Goal: Task Accomplishment & Management: Complete application form

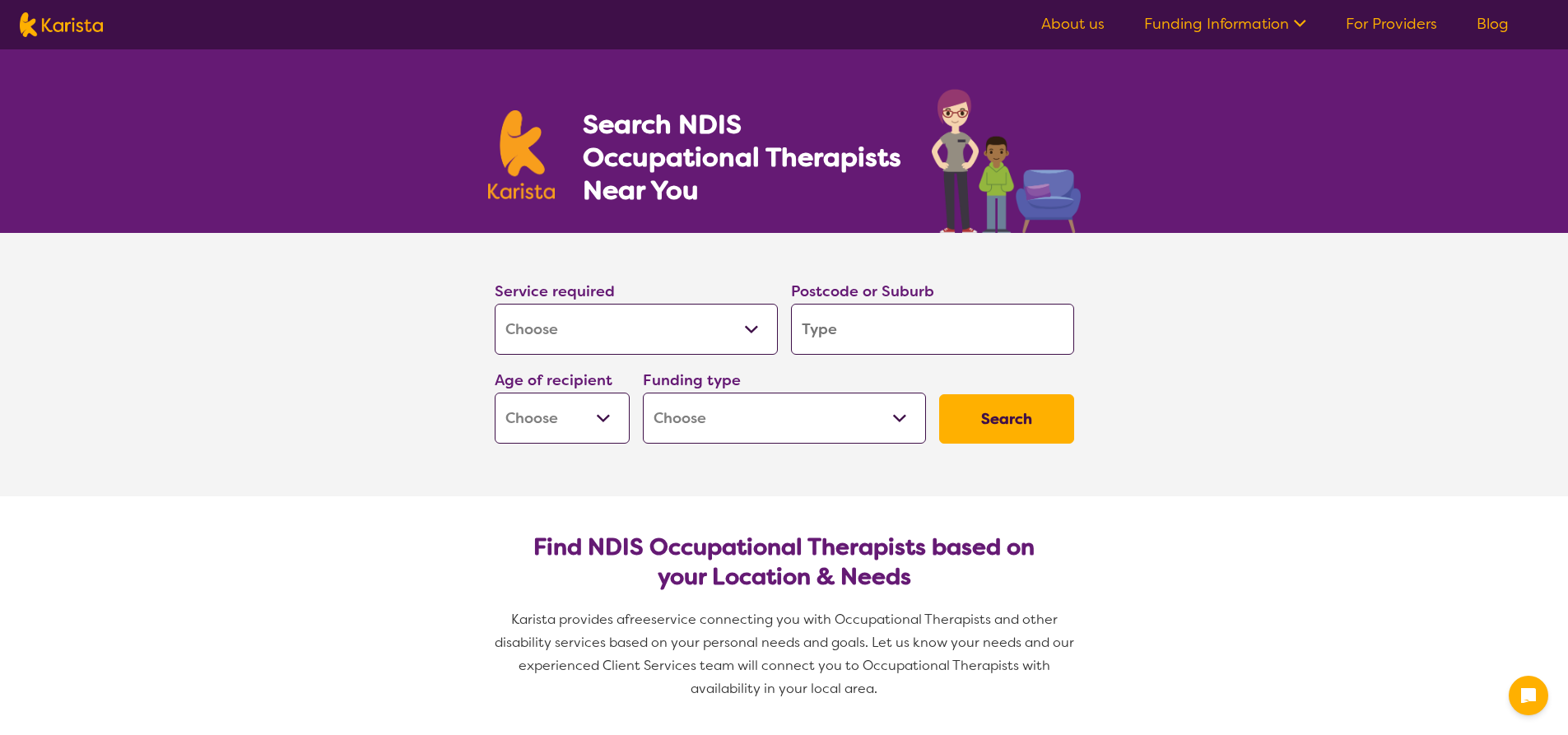
select select "[MEDICAL_DATA]"
click at [829, 331] on input "search" at bounding box center [932, 329] width 283 height 51
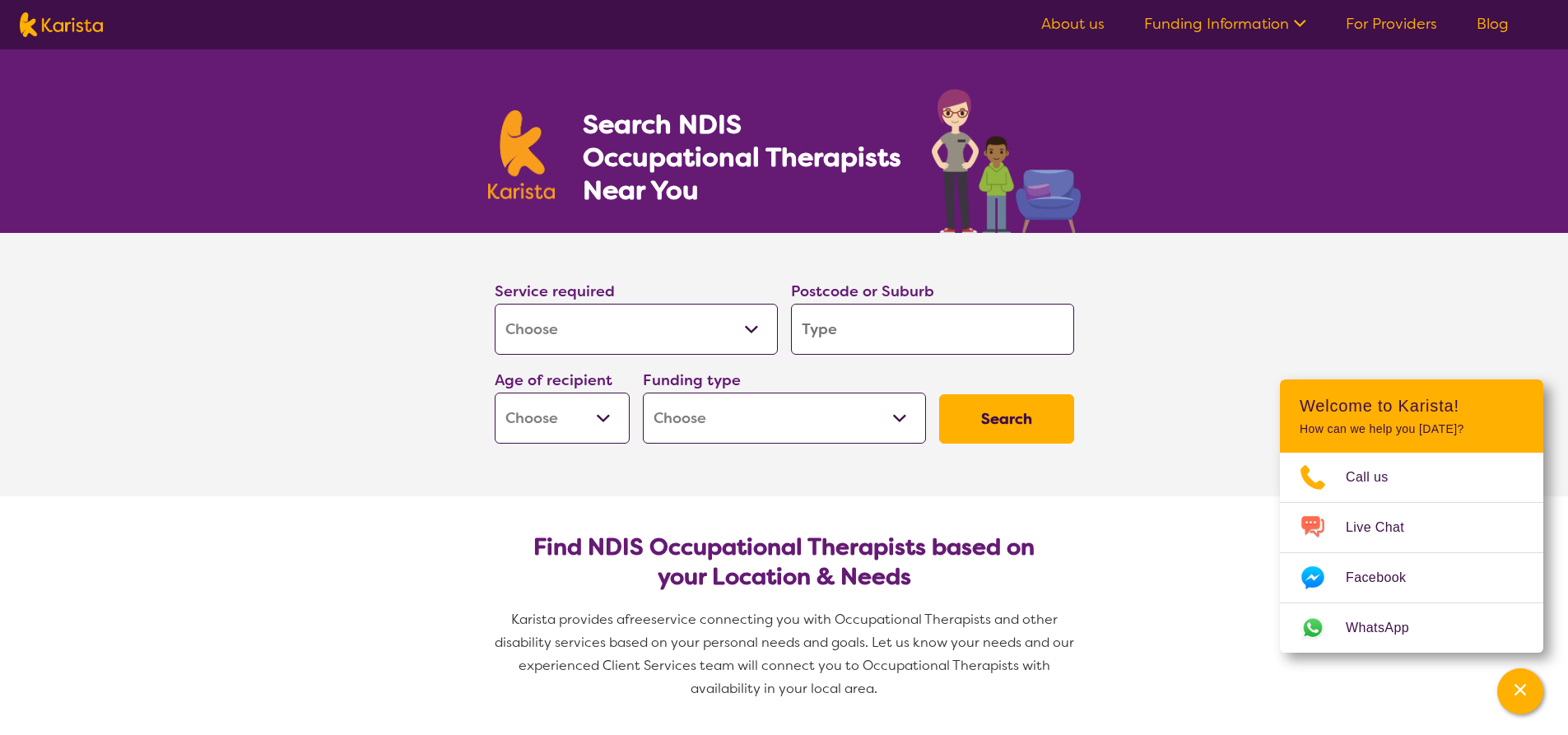
type input "5"
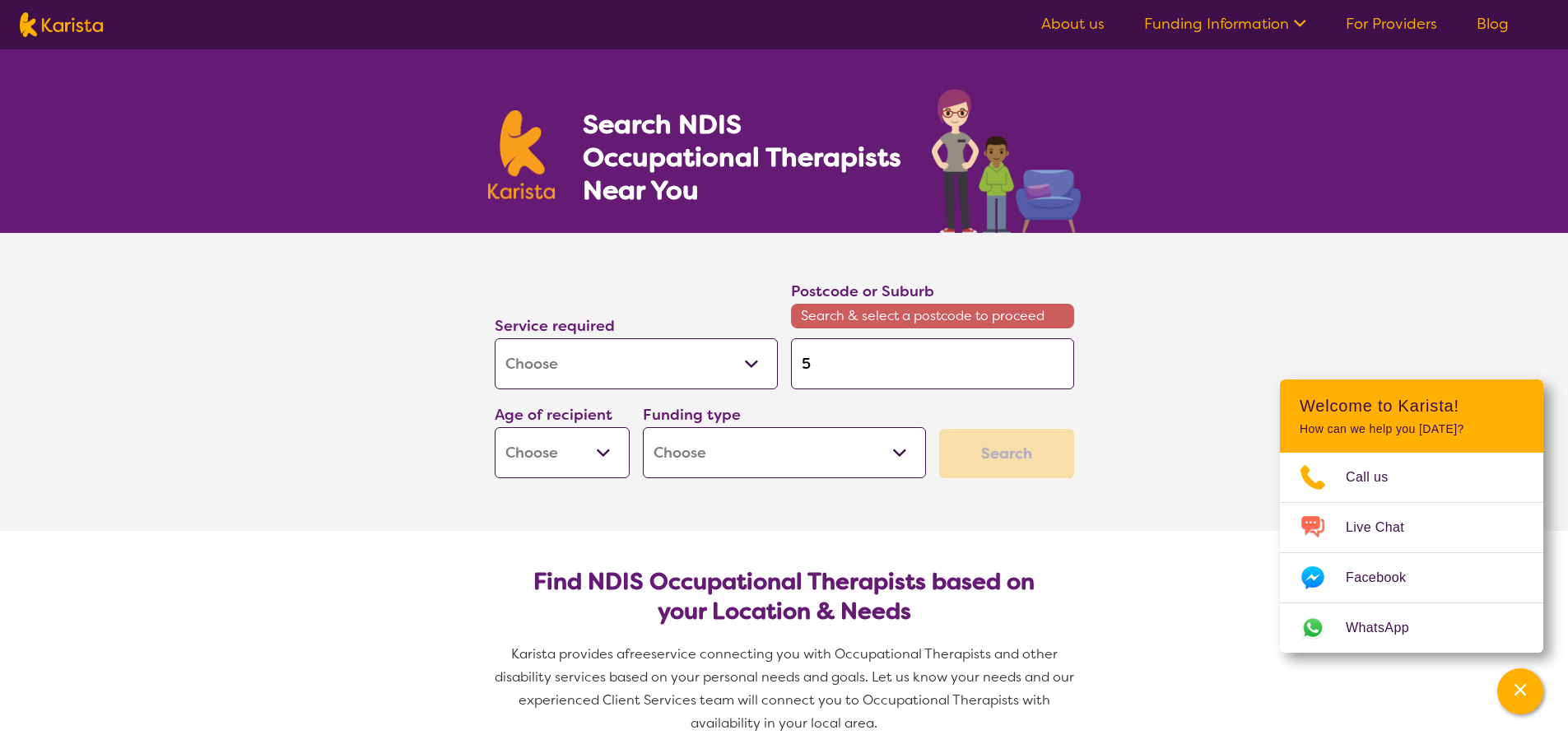
type input "54"
type input "542"
type input "5421"
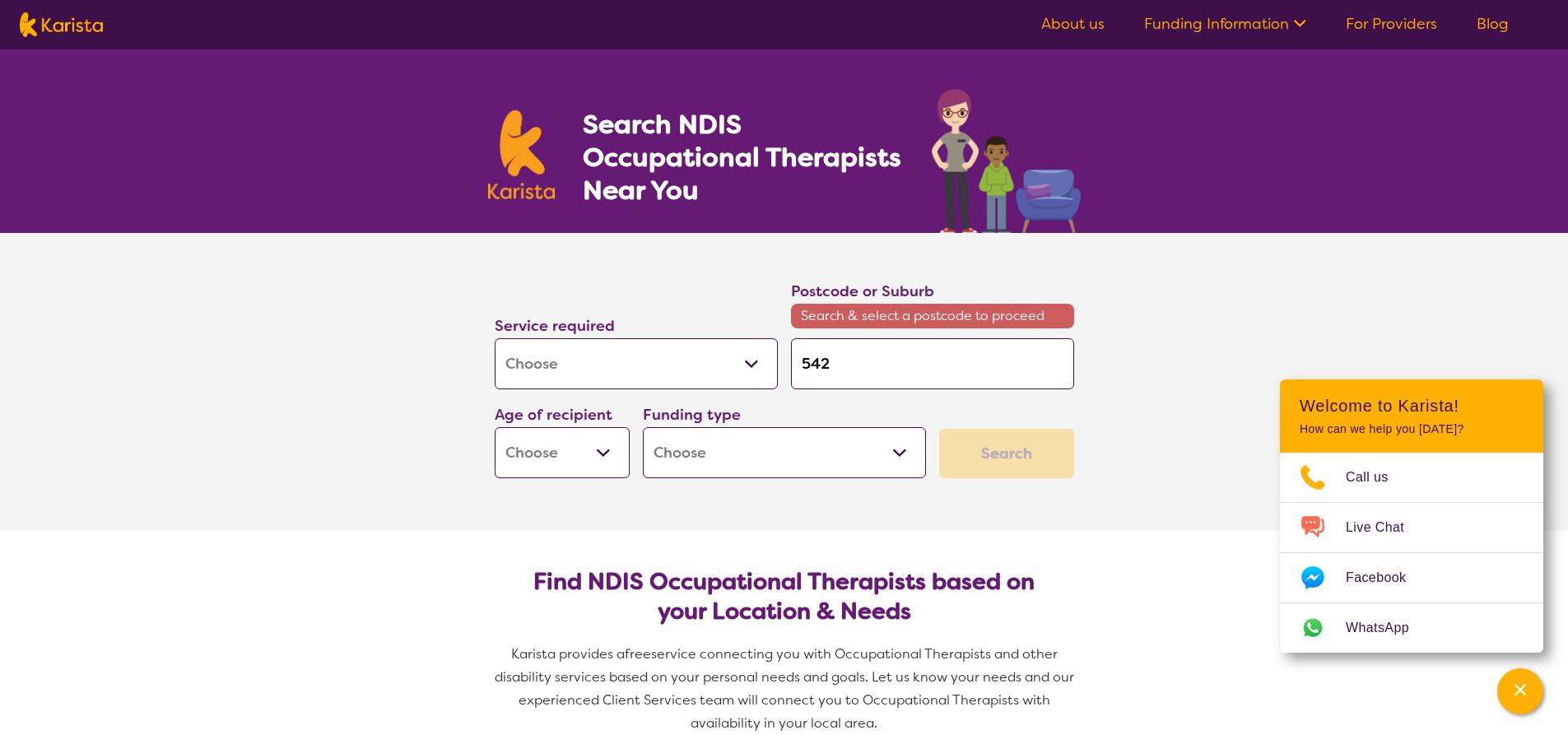
type input "5421"
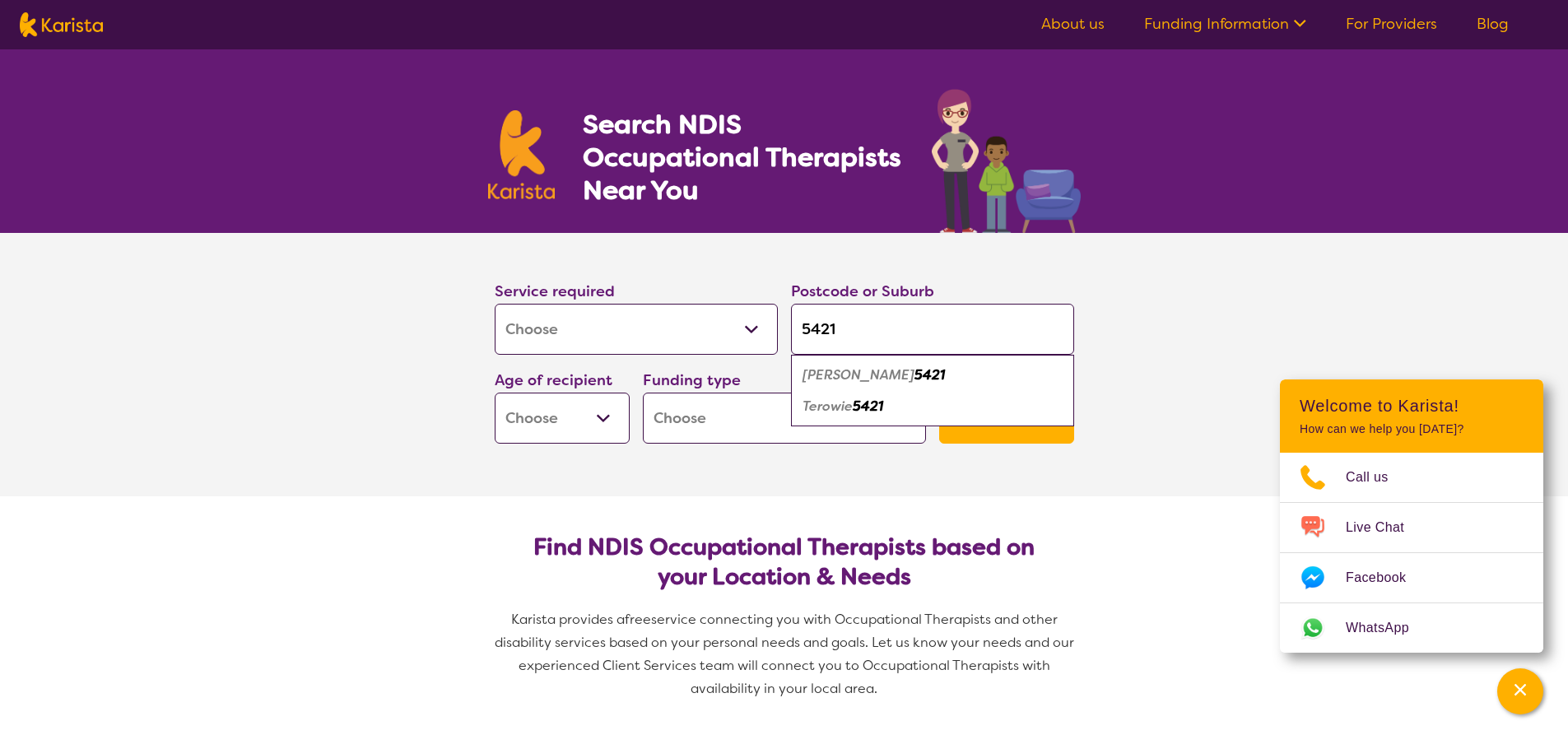
type input "5421"
click at [843, 407] on em "Terowie" at bounding box center [828, 406] width 50 height 17
click at [604, 415] on select "Early Childhood - 0 to 9 Child - 10 to 11 Adolescent - 12 to 17 Adult - 18 to 6…" at bounding box center [562, 418] width 135 height 51
select select "AD"
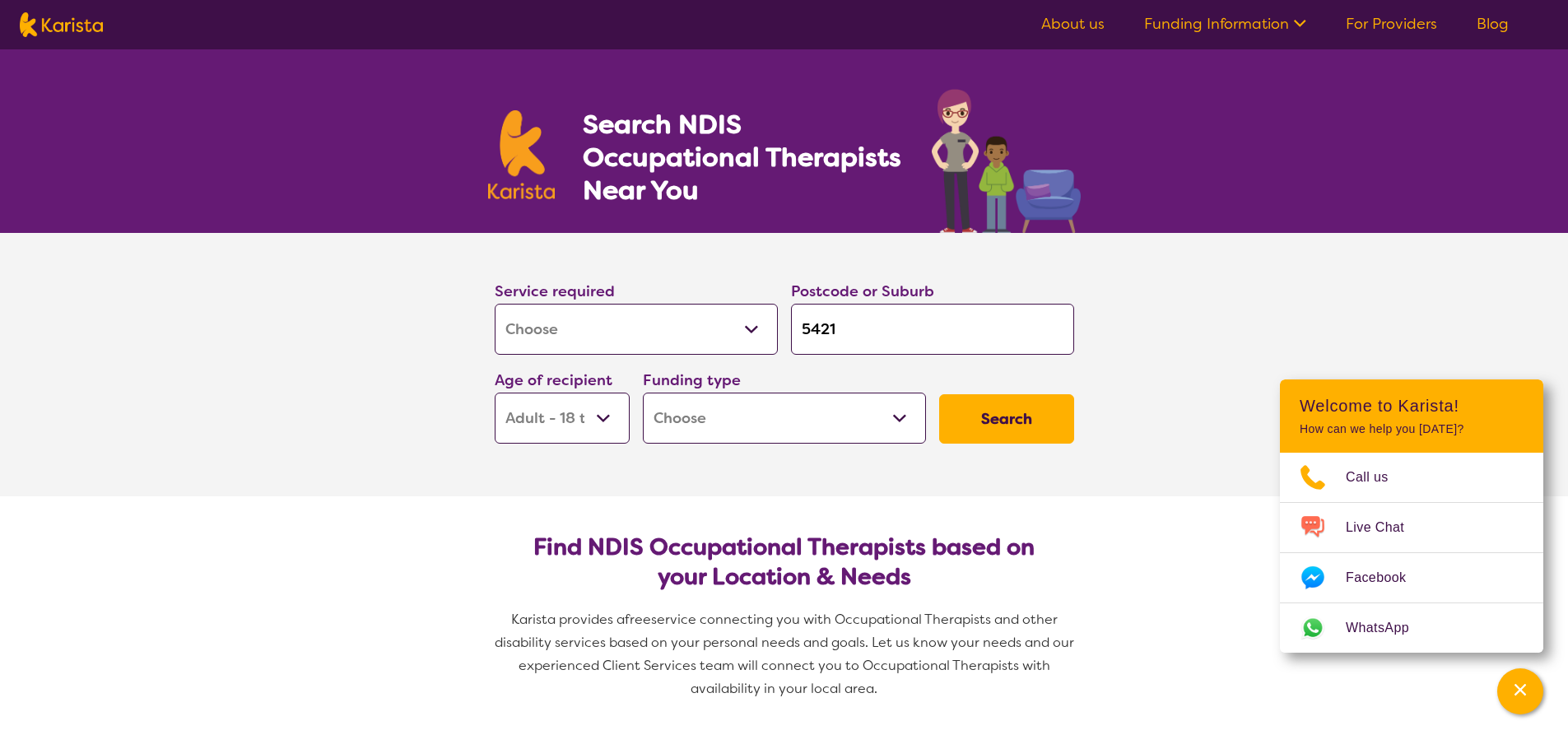
click at [495, 393] on select "Early Childhood - 0 to 9 Child - 10 to 11 Adolescent - 12 to 17 Adult - 18 to 6…" at bounding box center [562, 418] width 135 height 51
select select "AD"
click at [724, 428] on select "Home Care Package (HCP) National Disability Insurance Scheme (NDIS) I don't know" at bounding box center [785, 418] width 283 height 51
select select "NDIS"
click at [643, 393] on select "Home Care Package (HCP) National Disability Insurance Scheme (NDIS) I don't know" at bounding box center [785, 418] width 283 height 51
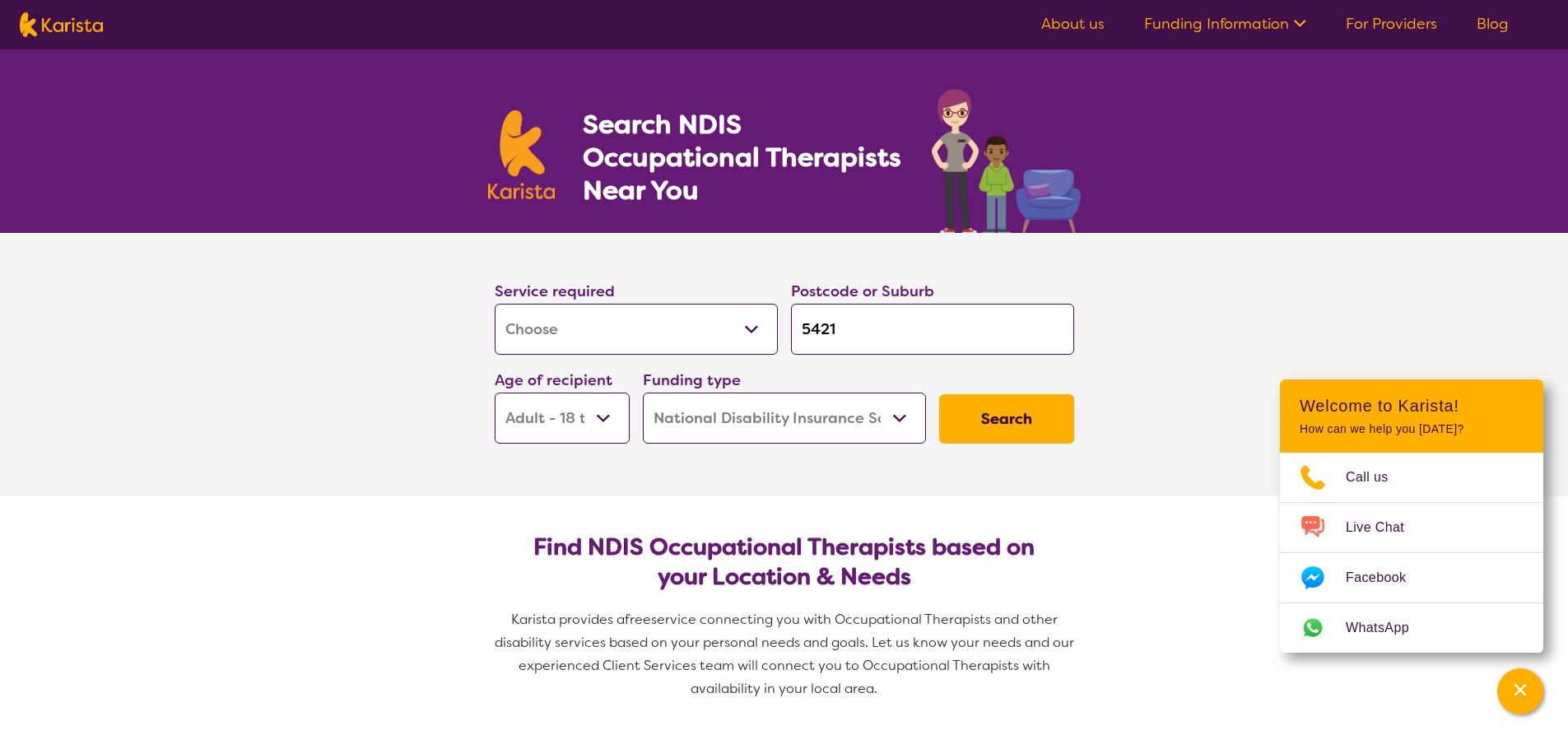
select select "NDIS"
click at [984, 418] on button "Search" at bounding box center [1006, 418] width 135 height 49
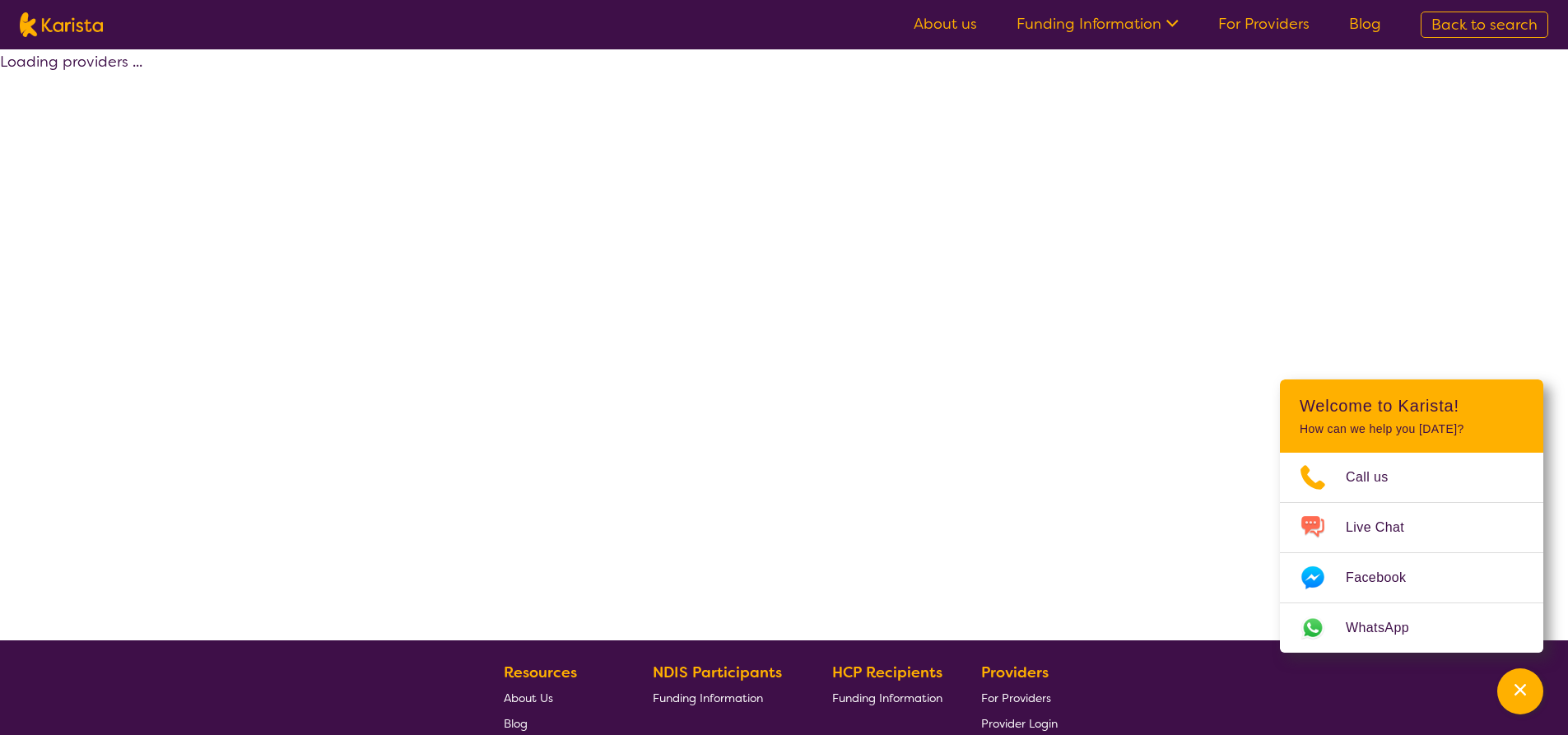
select select "by_score"
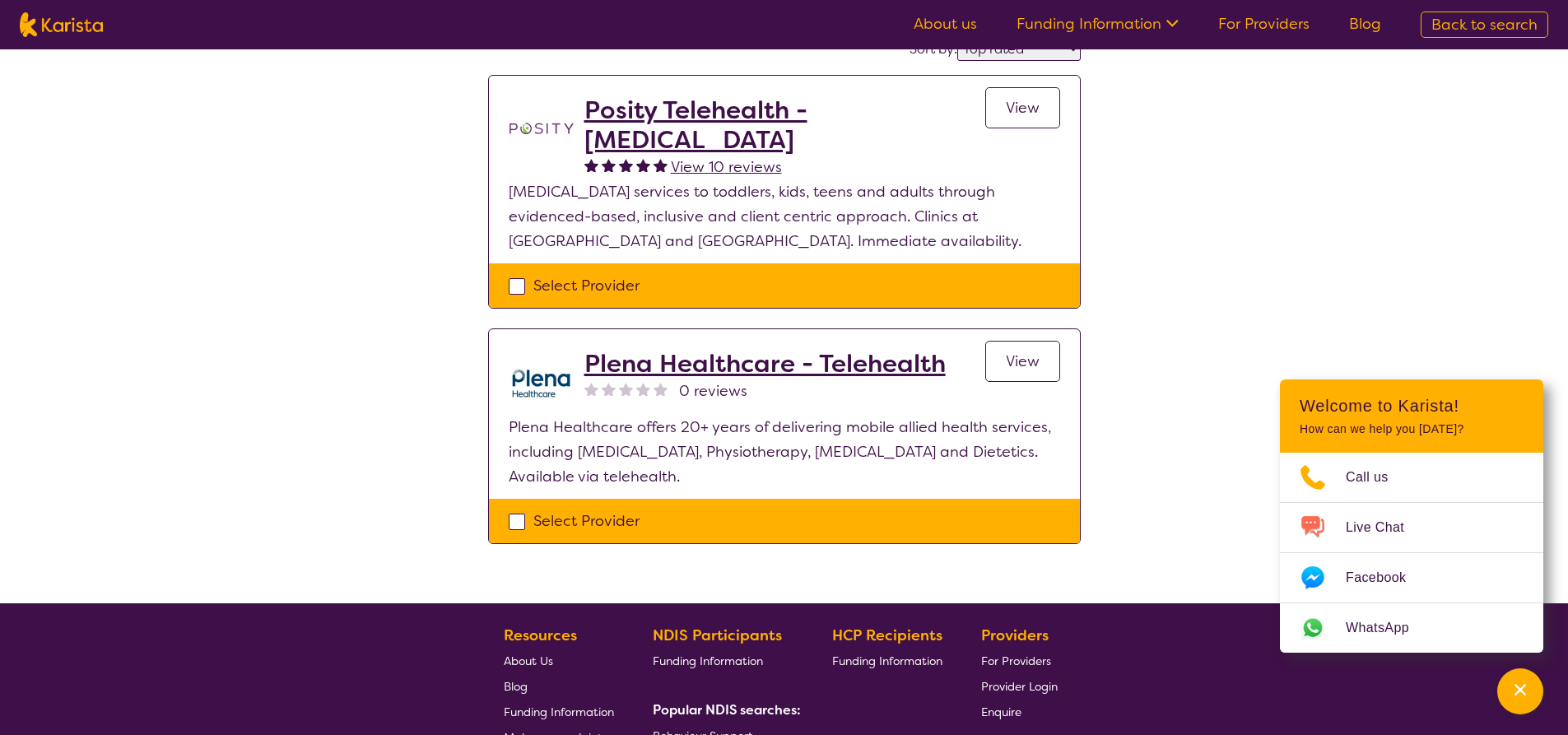
scroll to position [165, 0]
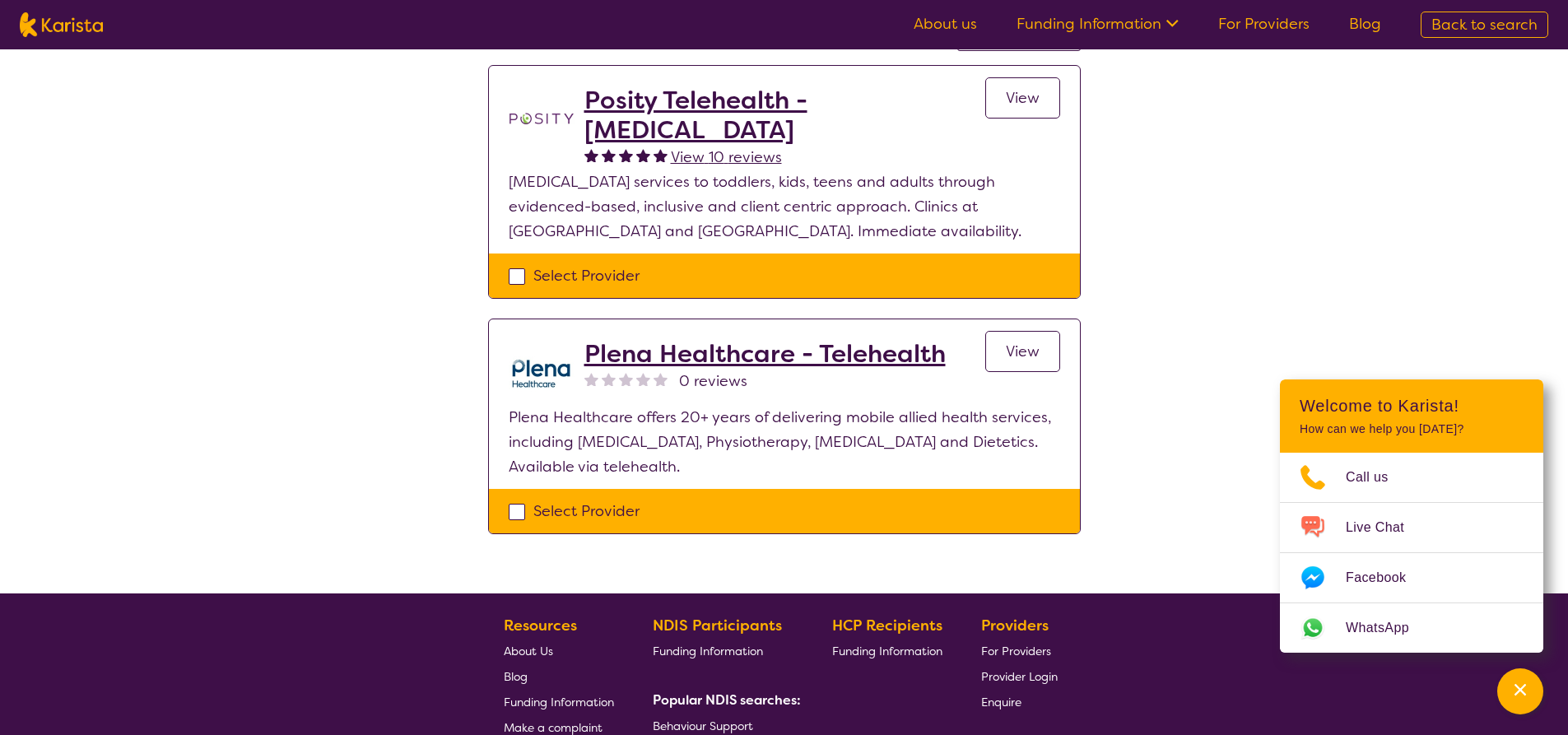
click at [1011, 347] on span "View" at bounding box center [1023, 351] width 34 height 19
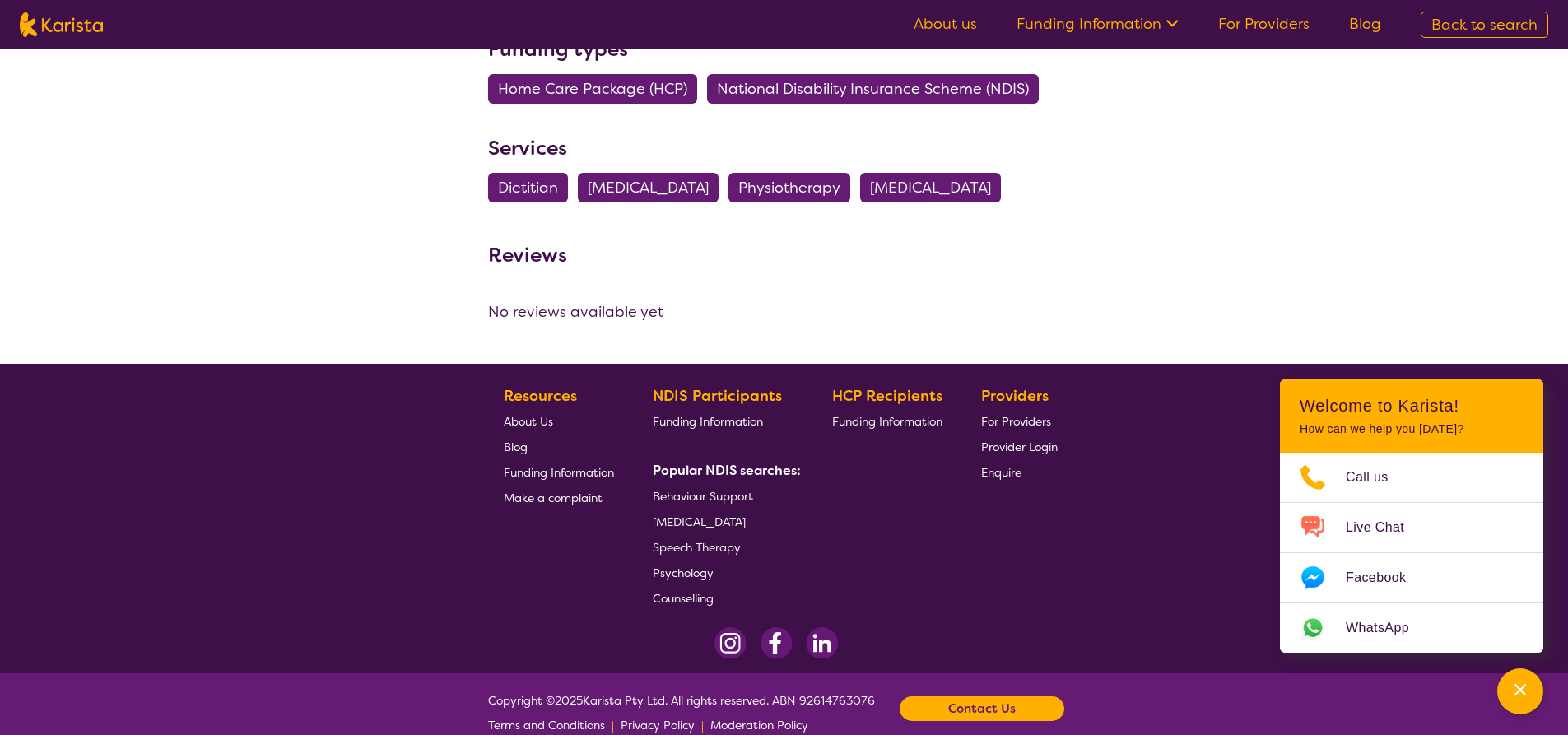
scroll to position [1831, 0]
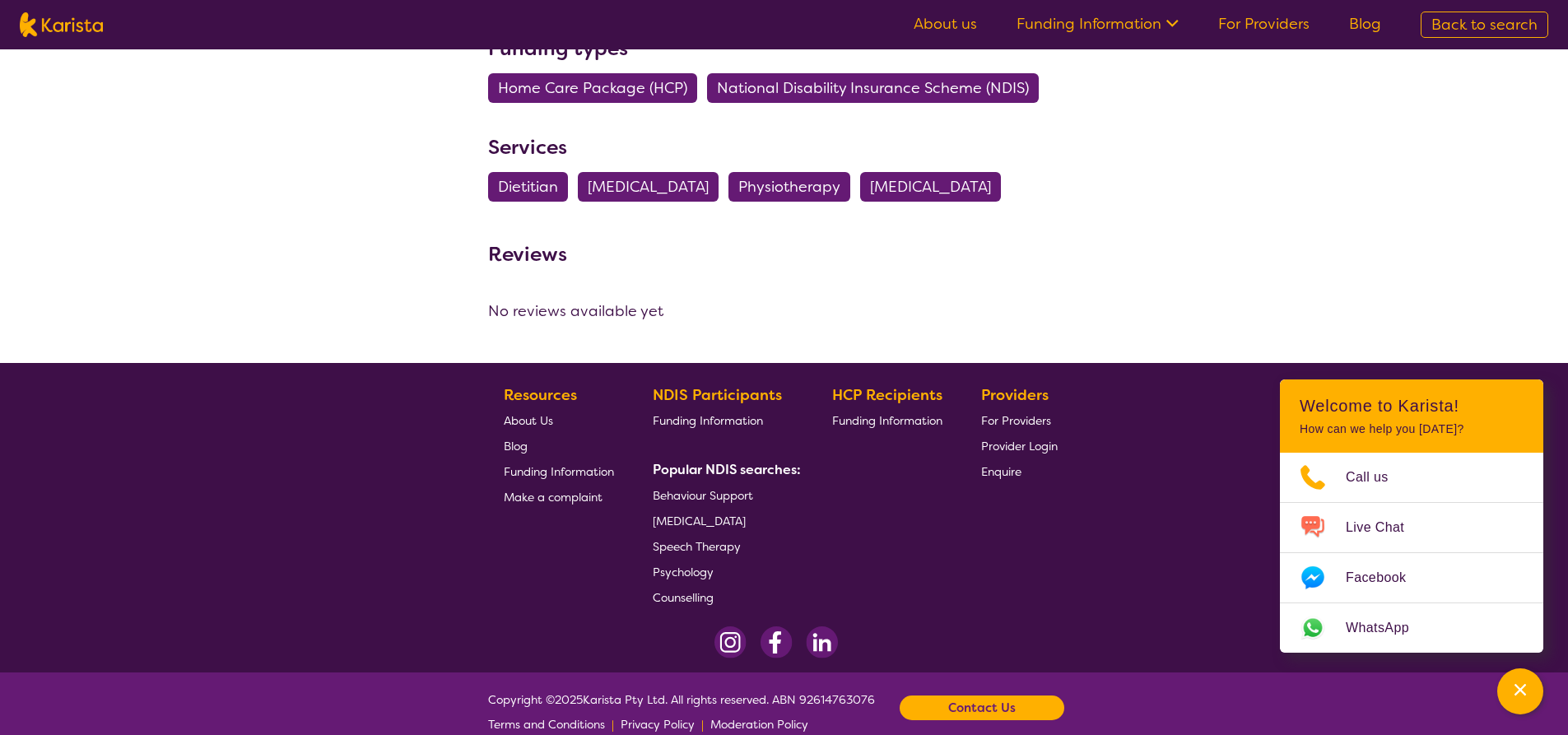
click at [539, 413] on span "About Us" at bounding box center [528, 420] width 49 height 15
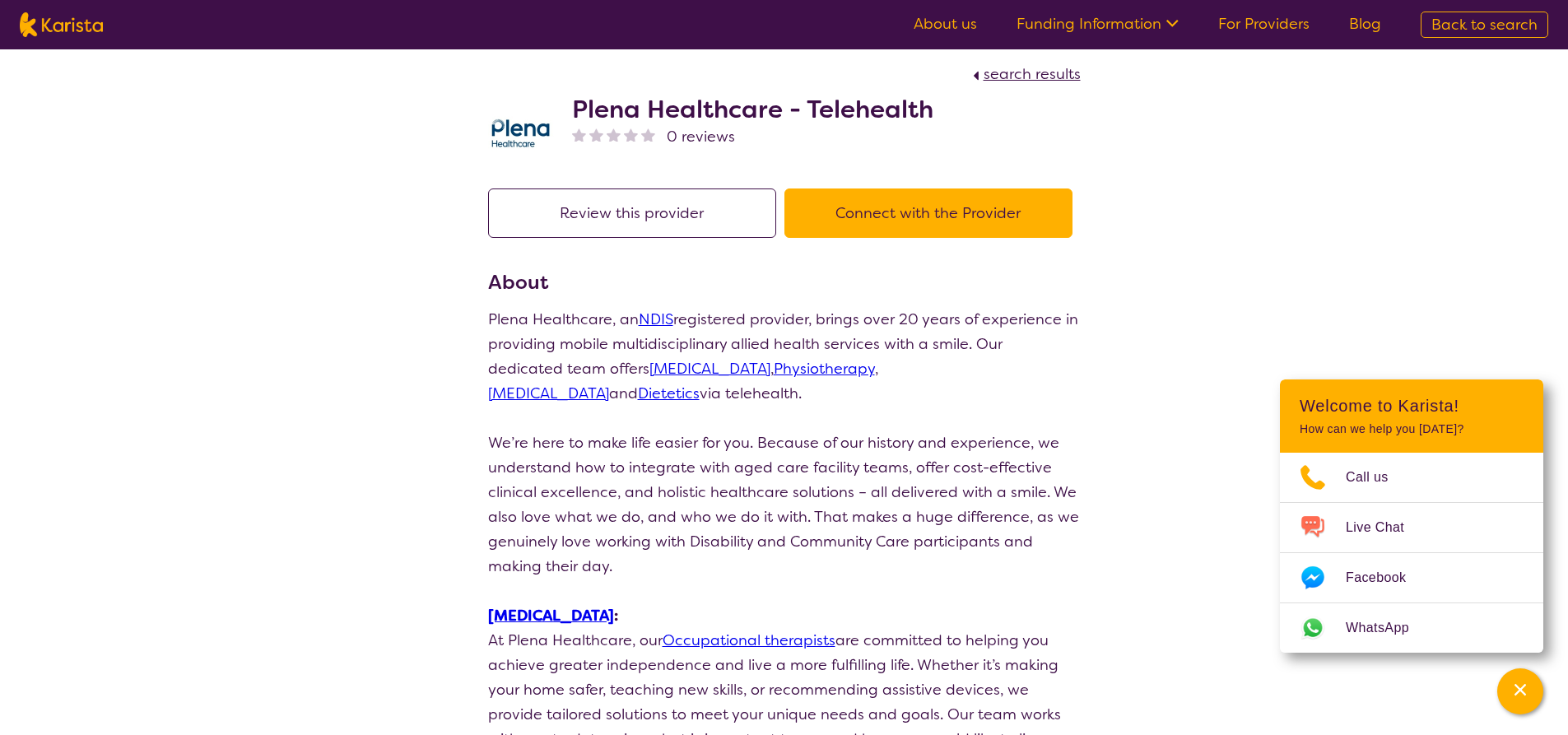
scroll to position [0, 0]
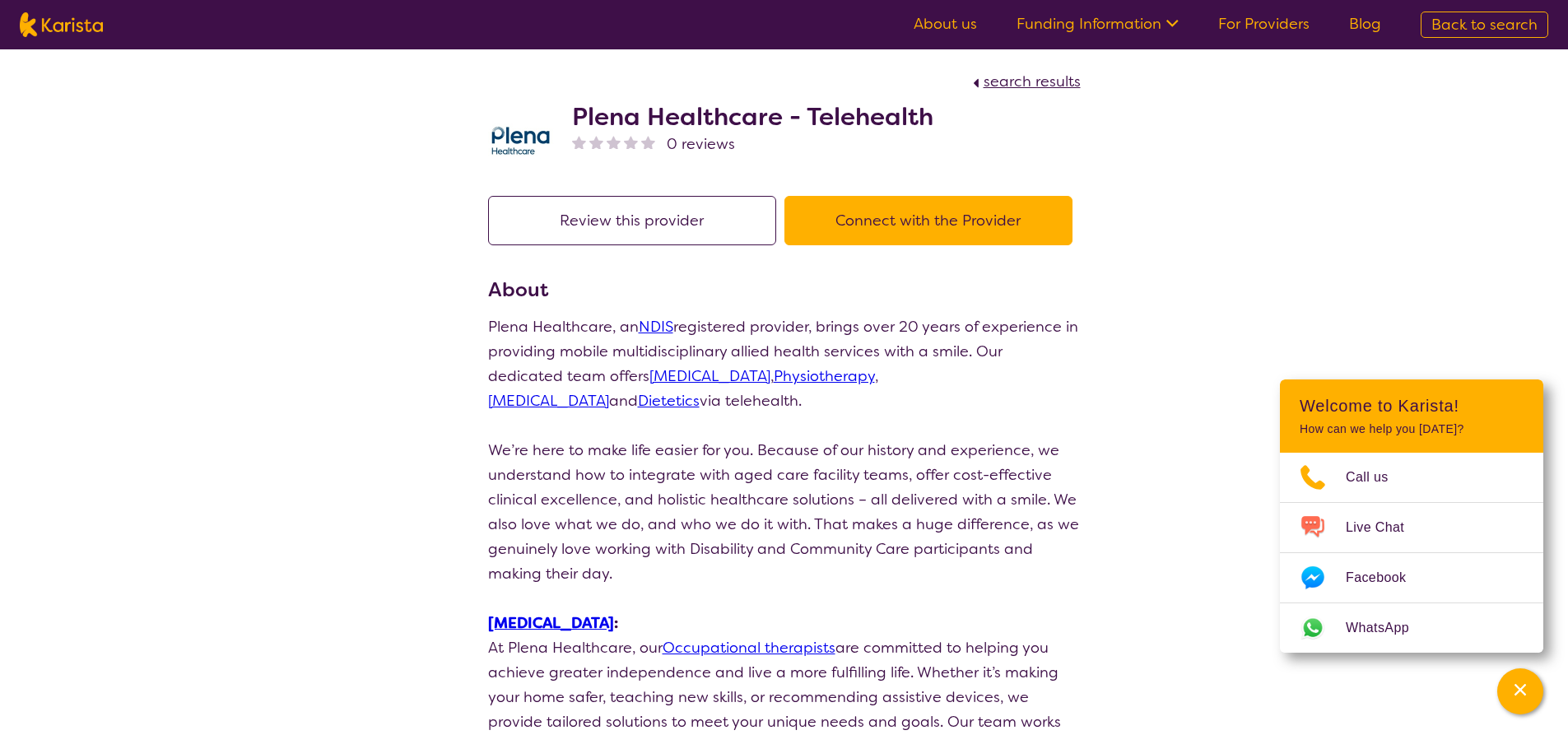
click at [888, 226] on button "Connect with the Provider" at bounding box center [929, 220] width 288 height 49
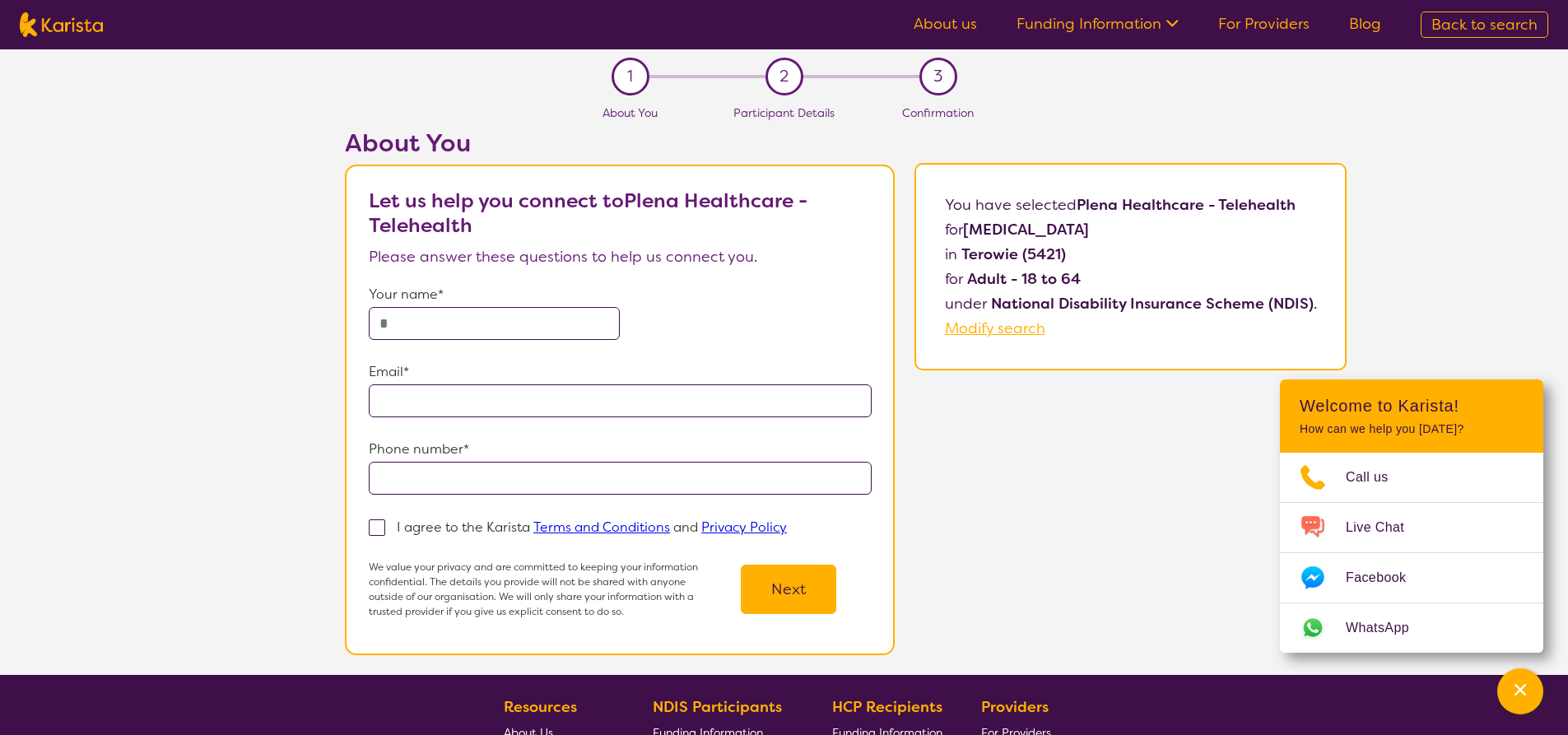
click at [421, 324] on input "text" at bounding box center [494, 323] width 251 height 33
type input "**********"
click at [409, 399] on input "email" at bounding box center [620, 400] width 503 height 33
type input "**********"
click at [426, 478] on input "tel" at bounding box center [620, 478] width 503 height 33
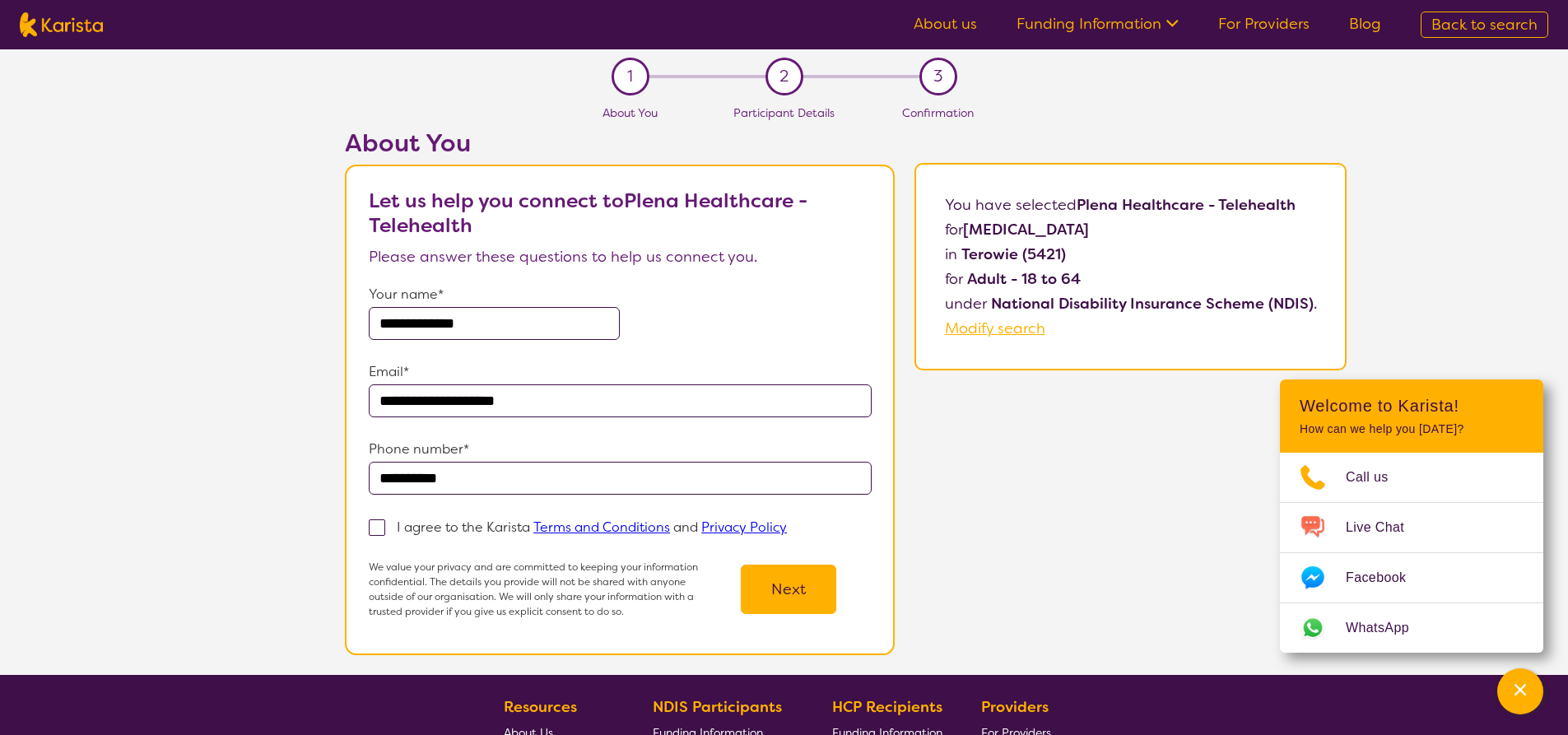
type input "**********"
drag, startPoint x: 379, startPoint y: 527, endPoint x: 513, endPoint y: 561, distance: 138.2
click at [379, 527] on span at bounding box center [376, 527] width 16 height 16
click at [787, 527] on input "I agree to the Karista Terms and Conditions and Privacy Policy" at bounding box center [792, 526] width 11 height 11
checkbox input "true"
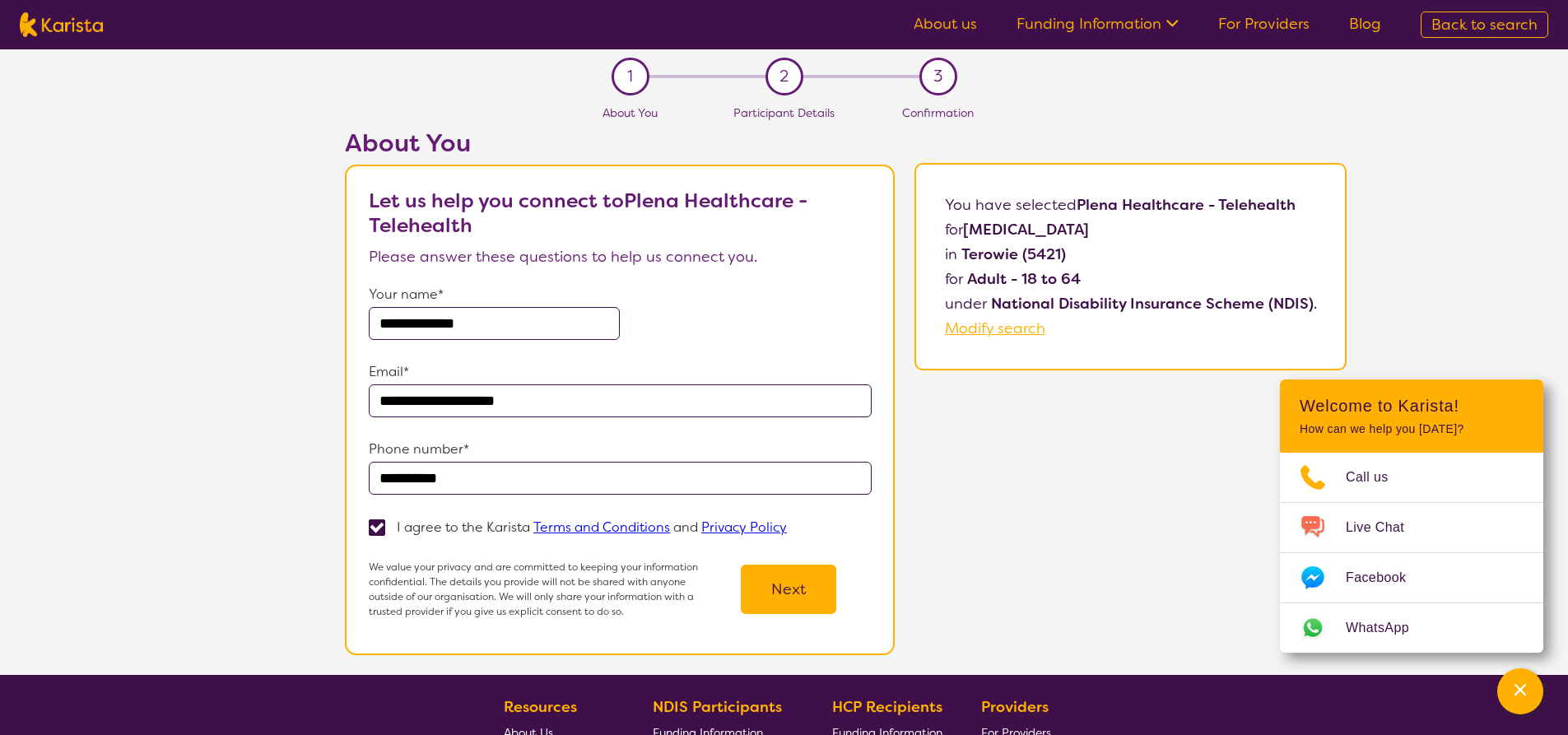
click at [771, 599] on button "Next" at bounding box center [789, 589] width 95 height 49
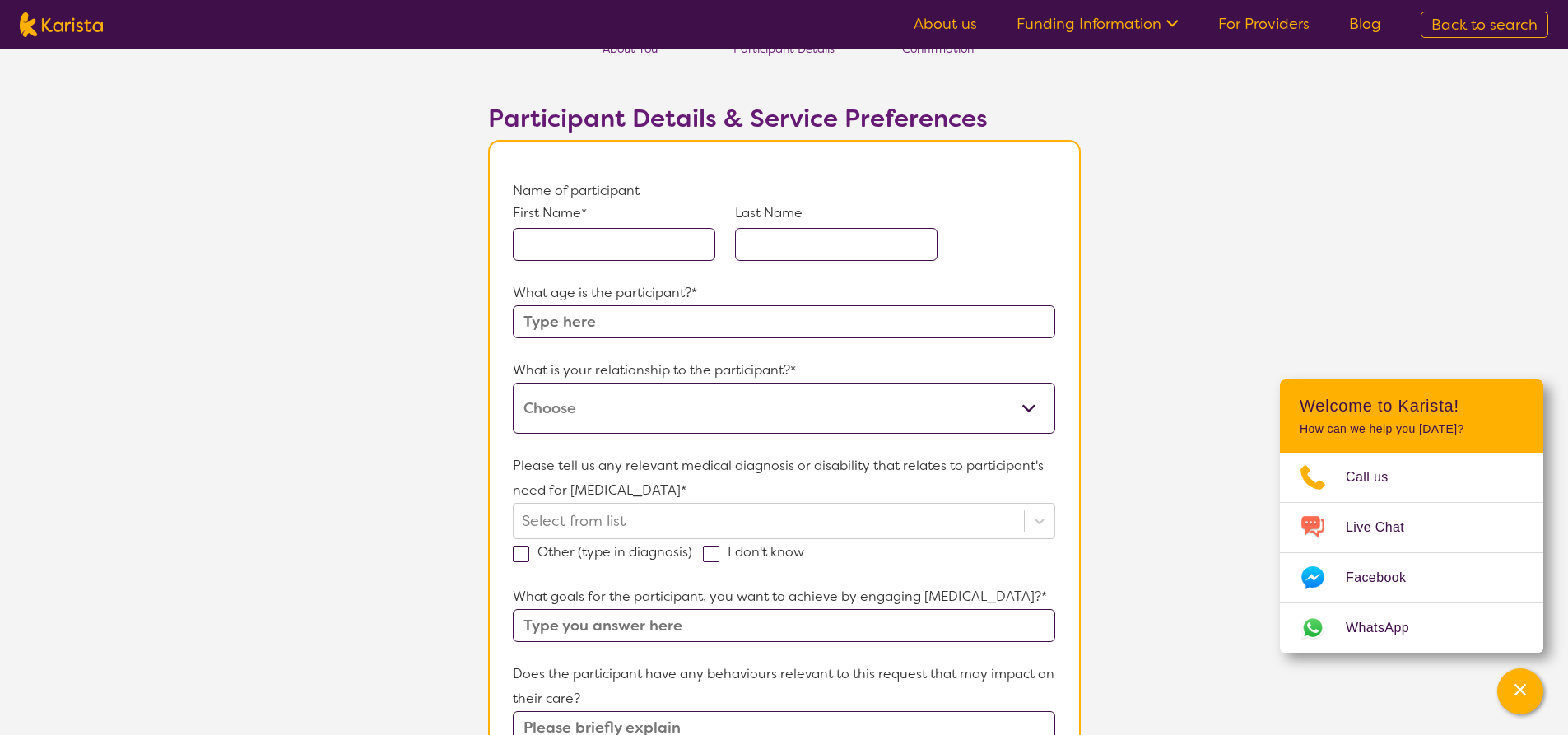
scroll to position [82, 0]
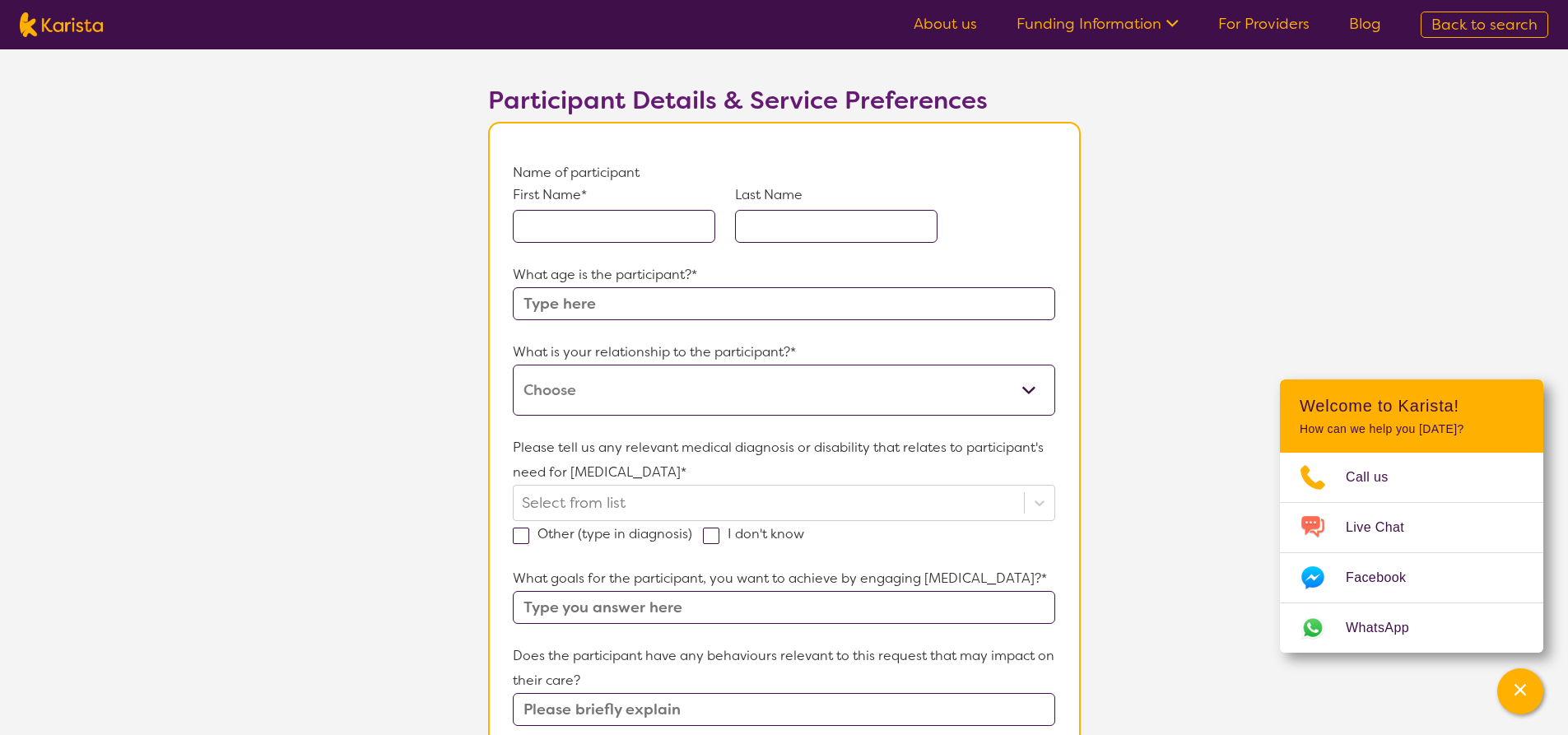
click at [580, 226] on input "text" at bounding box center [614, 226] width 203 height 33
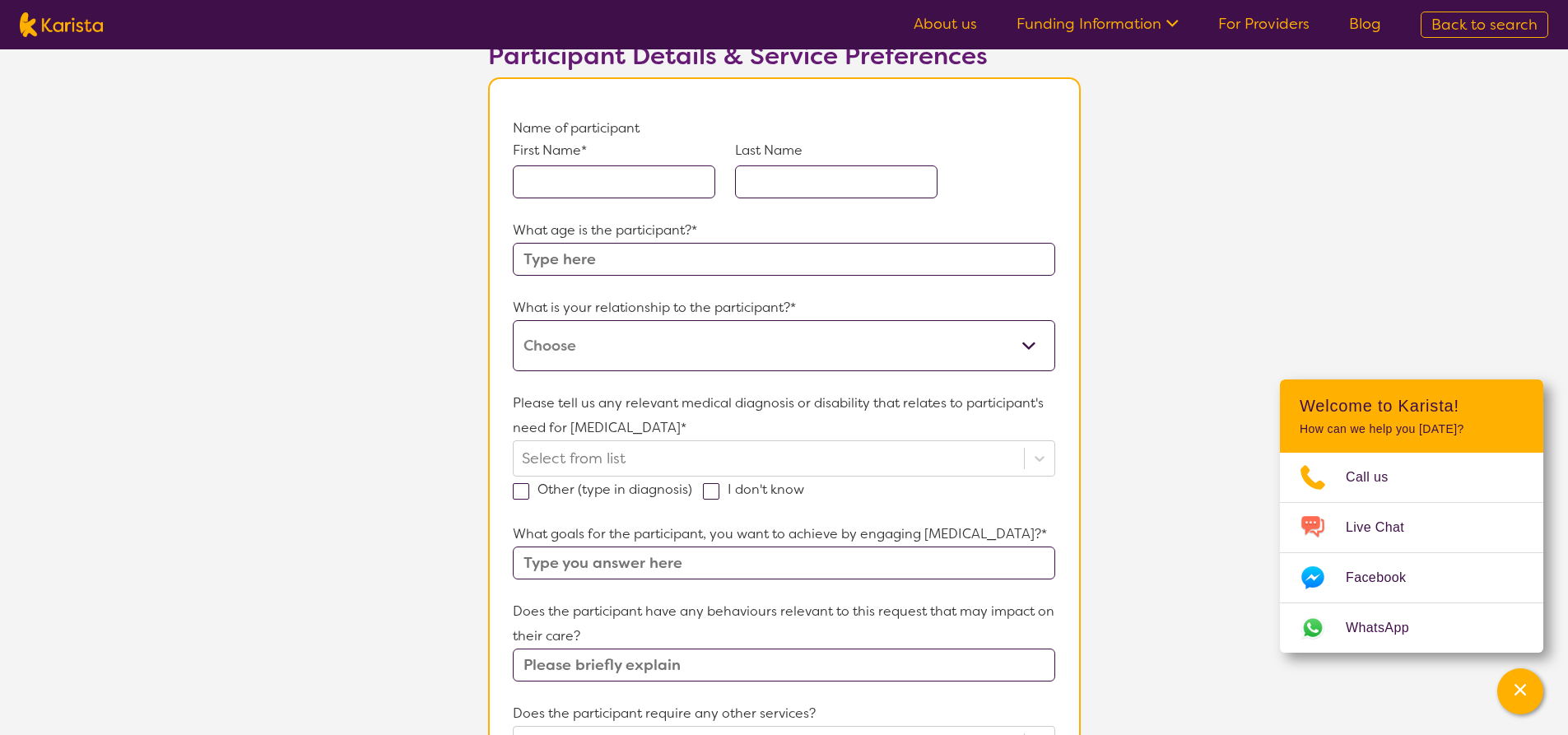
scroll to position [165, 0]
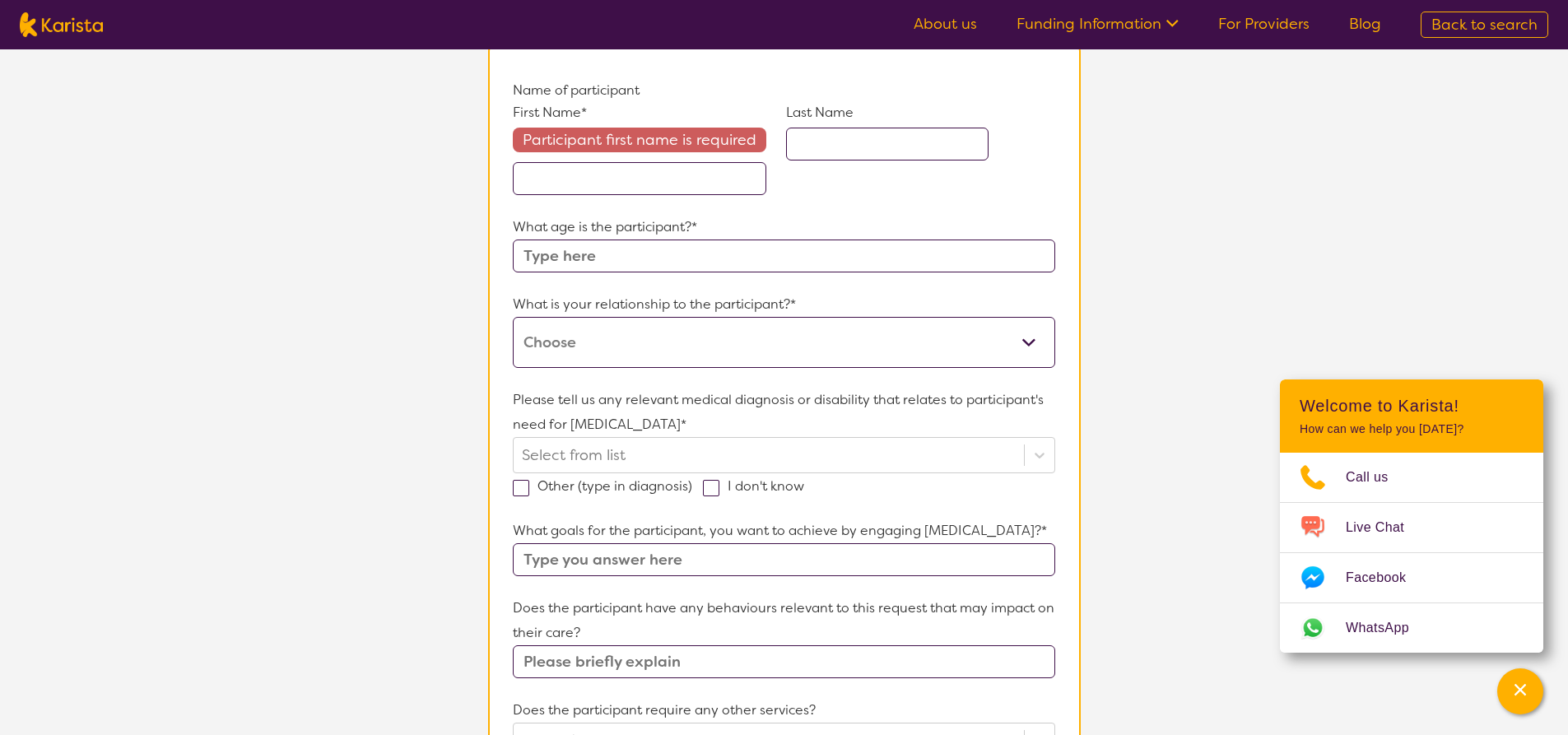
click at [604, 223] on div "What age is the participant?*" at bounding box center [784, 242] width 541 height 57
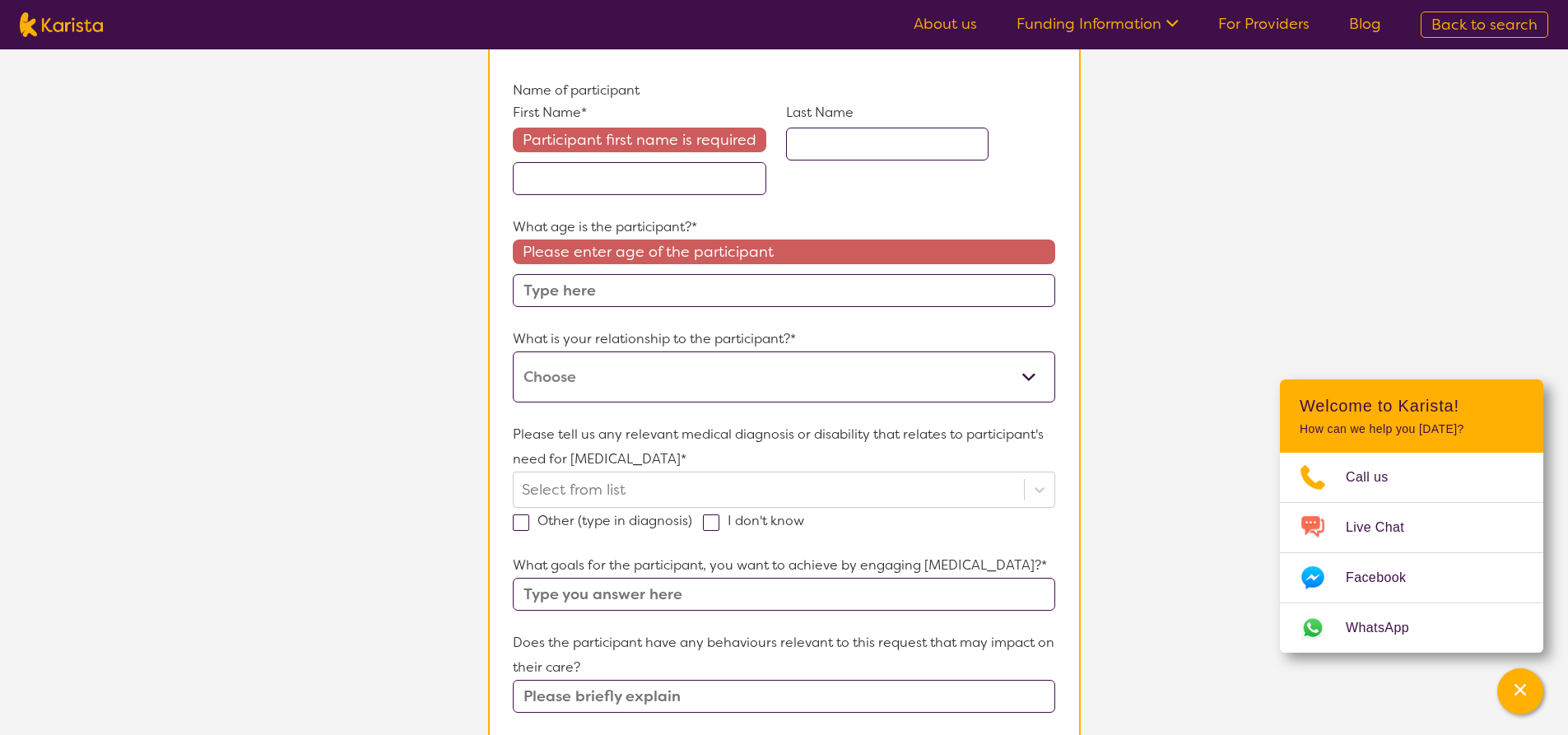
click at [587, 177] on input "text" at bounding box center [639, 178] width 253 height 33
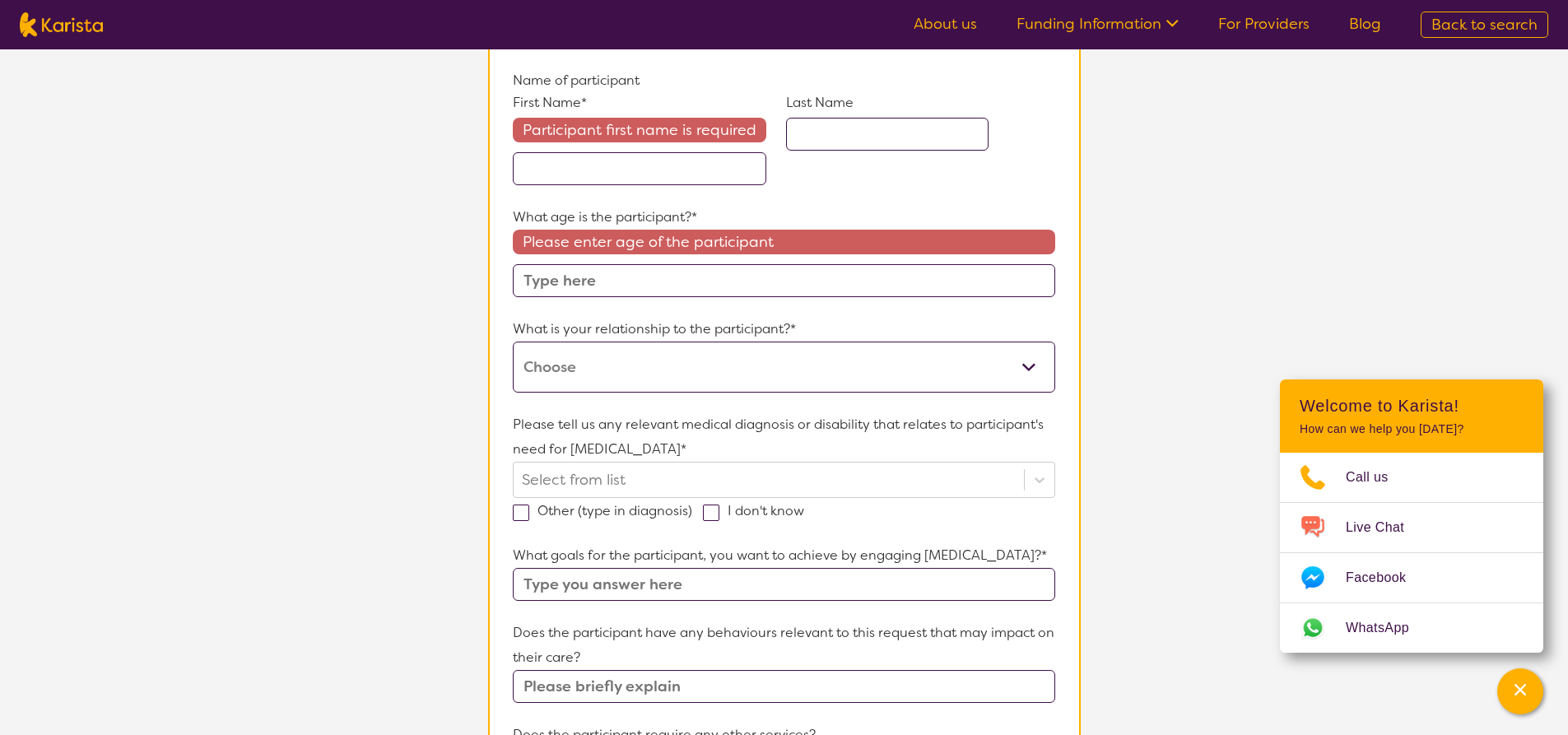
scroll to position [0, 0]
